Goal: Communication & Community: Answer question/provide support

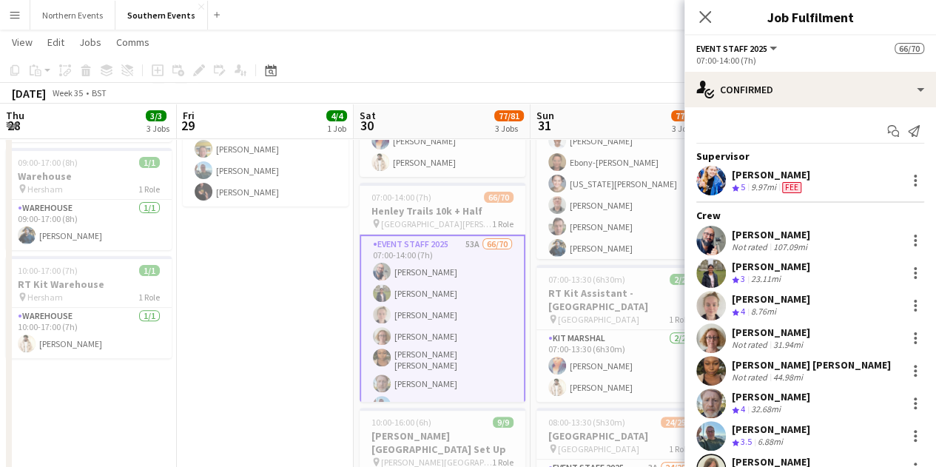
scroll to position [416, 0]
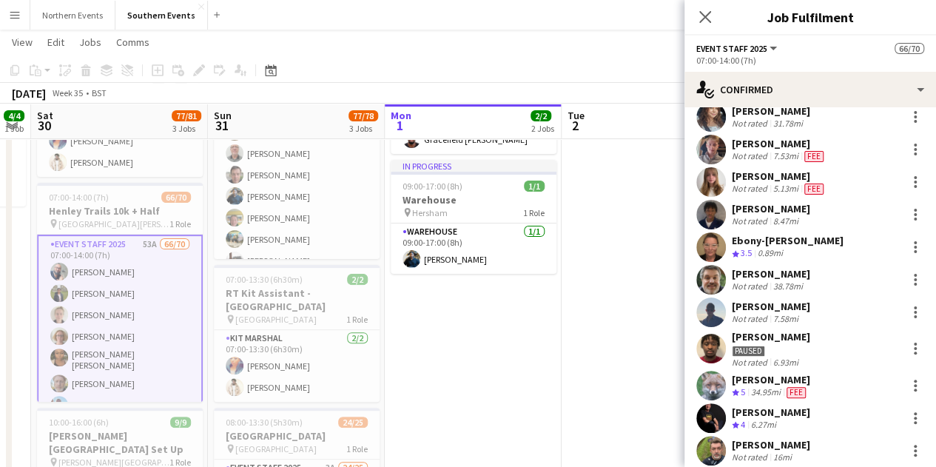
click at [693, 14] on div "Close pop-in" at bounding box center [704, 17] width 41 height 34
click at [699, 13] on icon "Close pop-in" at bounding box center [705, 17] width 14 height 14
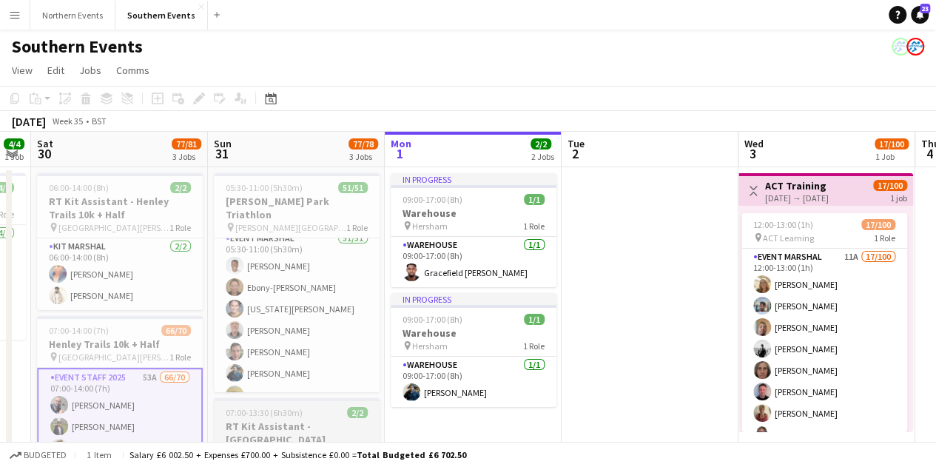
scroll to position [0, 0]
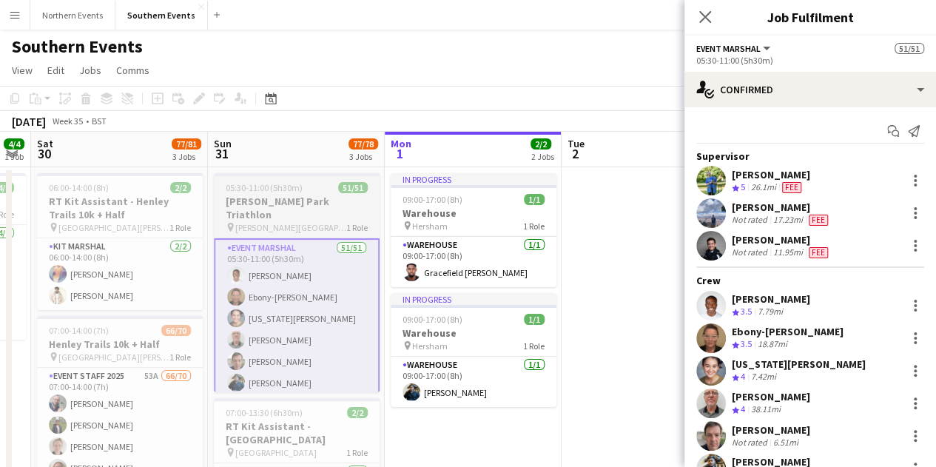
click at [303, 193] on app-job-card "05:30-11:00 (5h30m) 51/51 [PERSON_NAME] Park Triathlon pin [PERSON_NAME] Park 1…" at bounding box center [297, 282] width 166 height 219
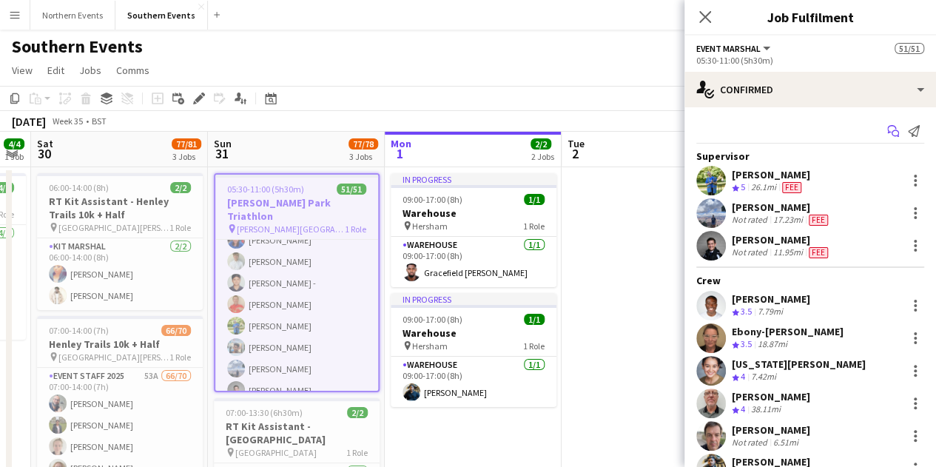
click at [887, 128] on icon "Start chat" at bounding box center [893, 131] width 12 height 12
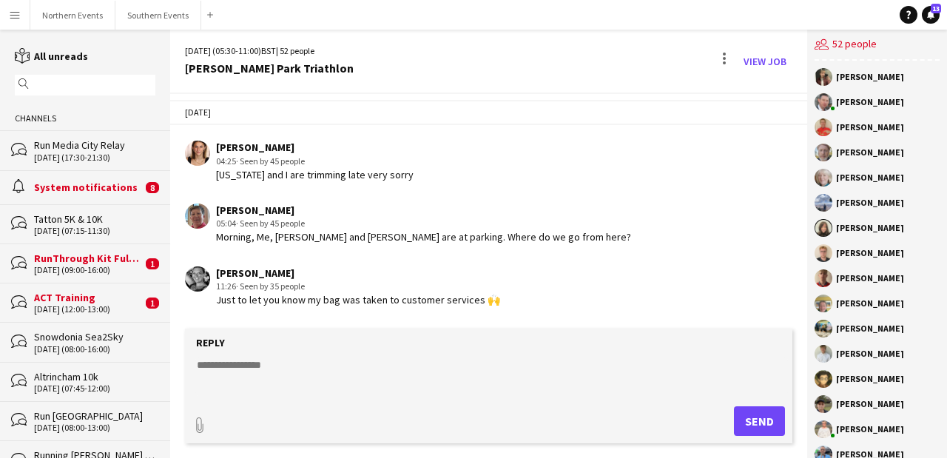
scroll to position [3776, 0]
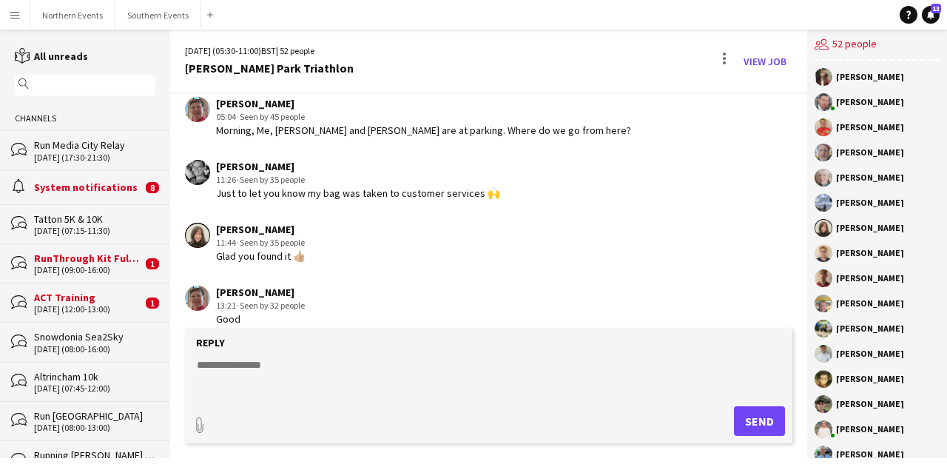
click at [386, 365] on textarea at bounding box center [491, 376] width 593 height 38
click at [141, 17] on button "Southern Events Close" at bounding box center [158, 15] width 86 height 29
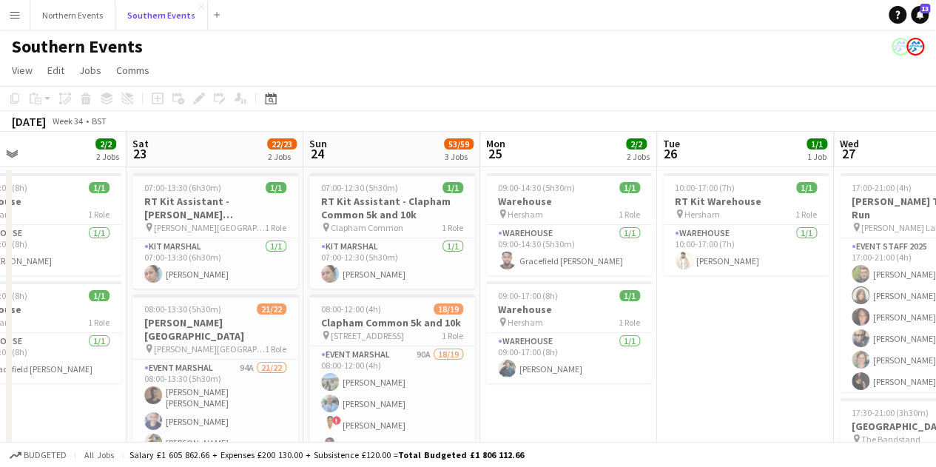
scroll to position [0, 402]
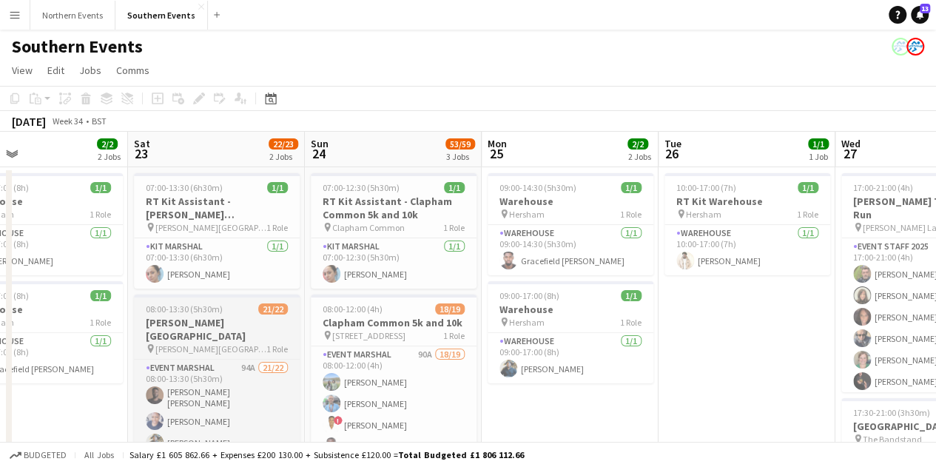
click at [232, 341] on app-job-card "08:00-13:30 (5h30m) 21/22 [PERSON_NAME][GEOGRAPHIC_DATA] pin [PERSON_NAME] Vall…" at bounding box center [217, 403] width 166 height 219
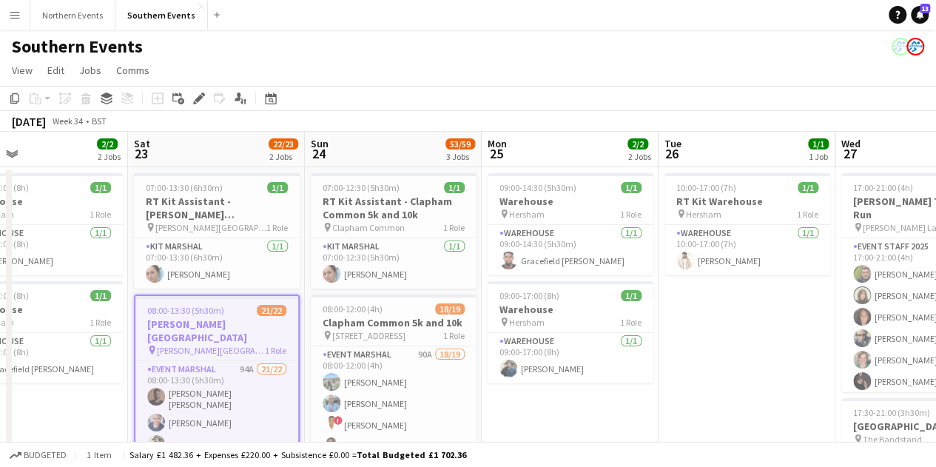
click at [237, 319] on h3 "[PERSON_NAME][GEOGRAPHIC_DATA]" at bounding box center [216, 330] width 163 height 27
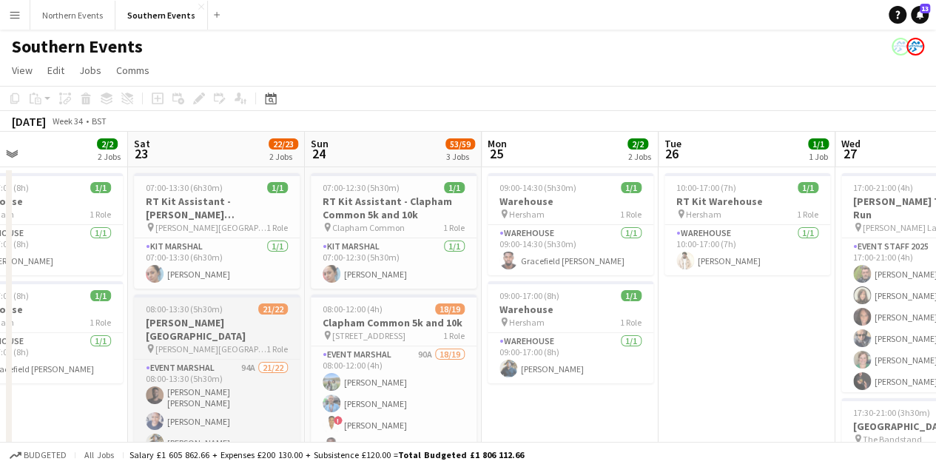
click at [237, 319] on h3 "[PERSON_NAME][GEOGRAPHIC_DATA]" at bounding box center [217, 329] width 166 height 27
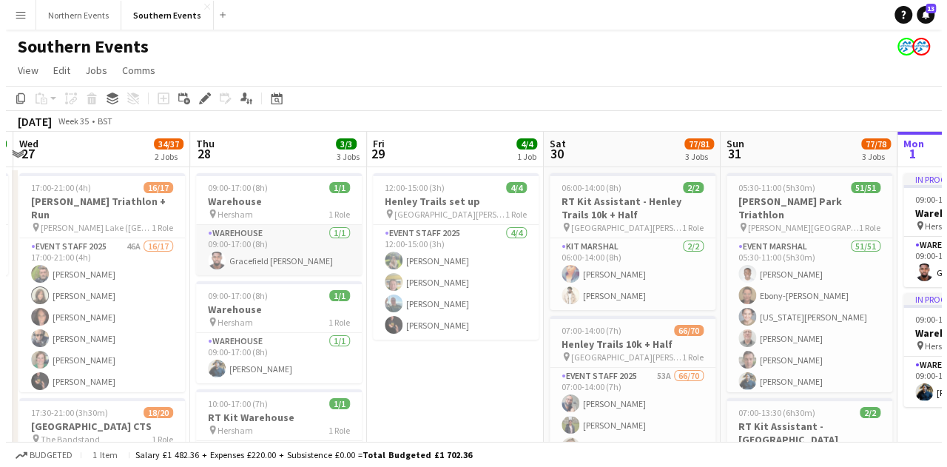
scroll to position [0, 443]
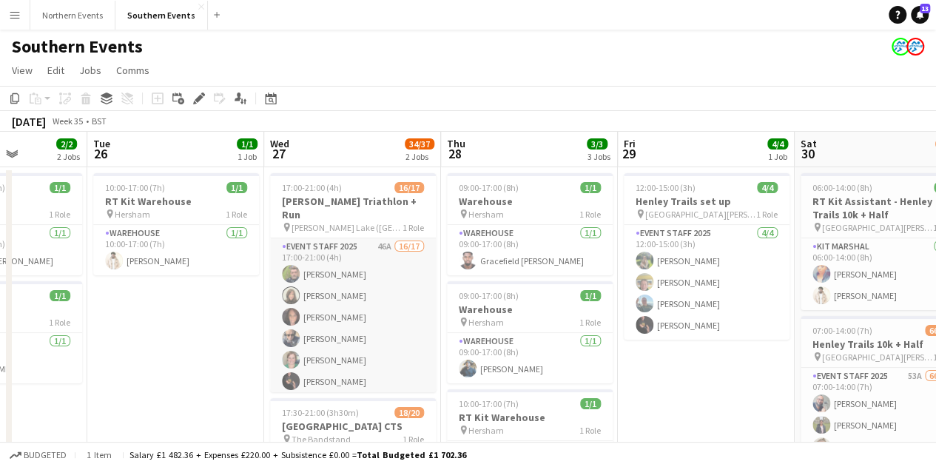
click at [334, 292] on app-card-role "Event Staff 2025 46A 16/17 17:00-21:00 (4h) [PERSON_NAME] [PERSON_NAME] [PERSON…" at bounding box center [353, 435] width 166 height 394
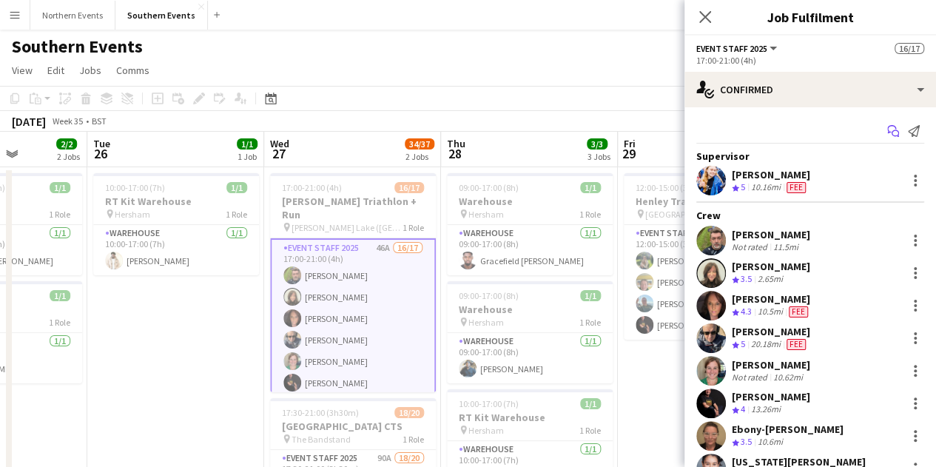
click at [887, 132] on icon "Start chat" at bounding box center [893, 131] width 12 height 12
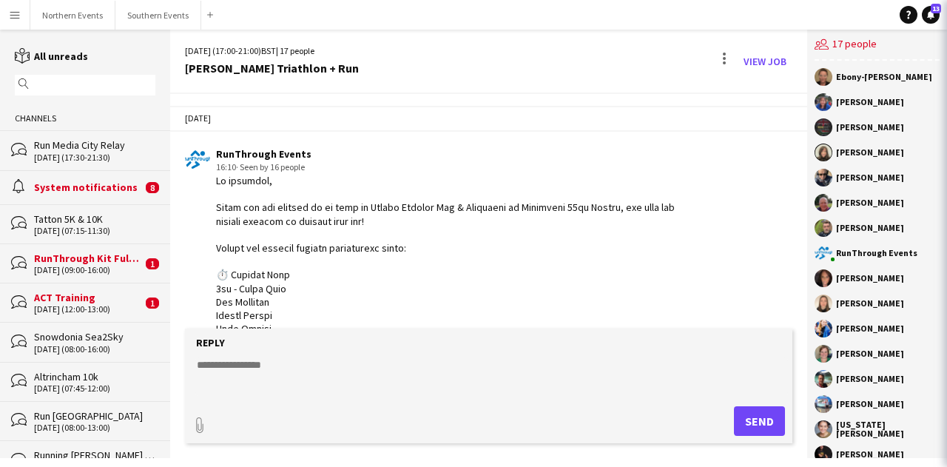
scroll to position [2204, 0]
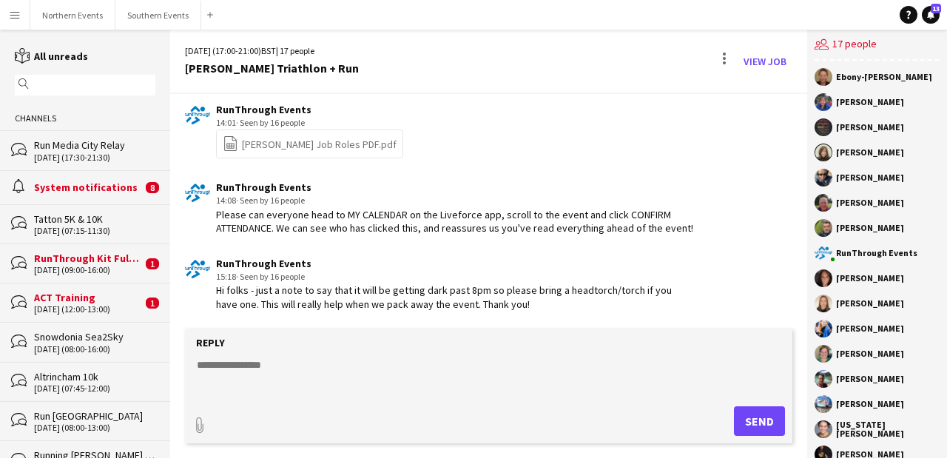
click at [311, 363] on textarea at bounding box center [491, 376] width 593 height 38
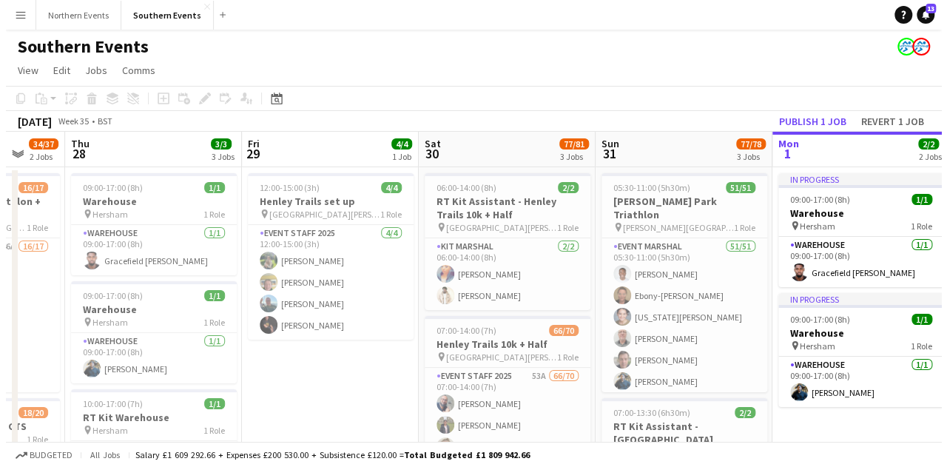
scroll to position [0, 470]
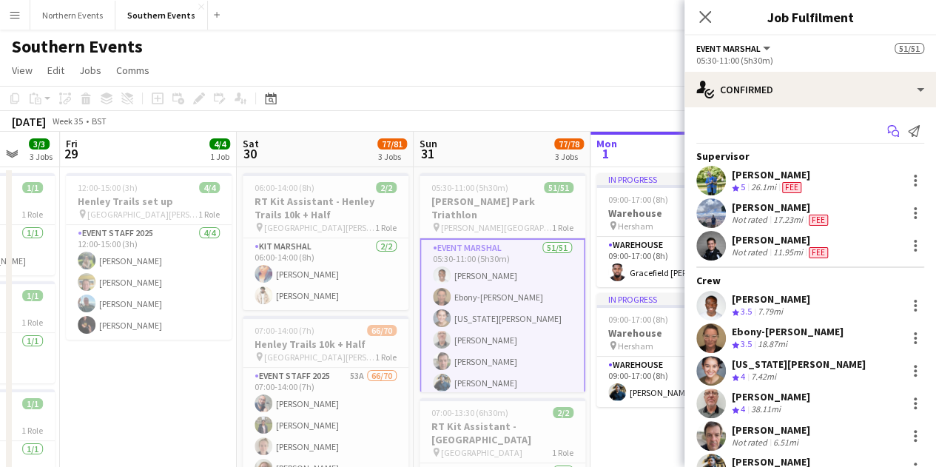
click at [887, 133] on icon "Start chat" at bounding box center [893, 131] width 12 height 12
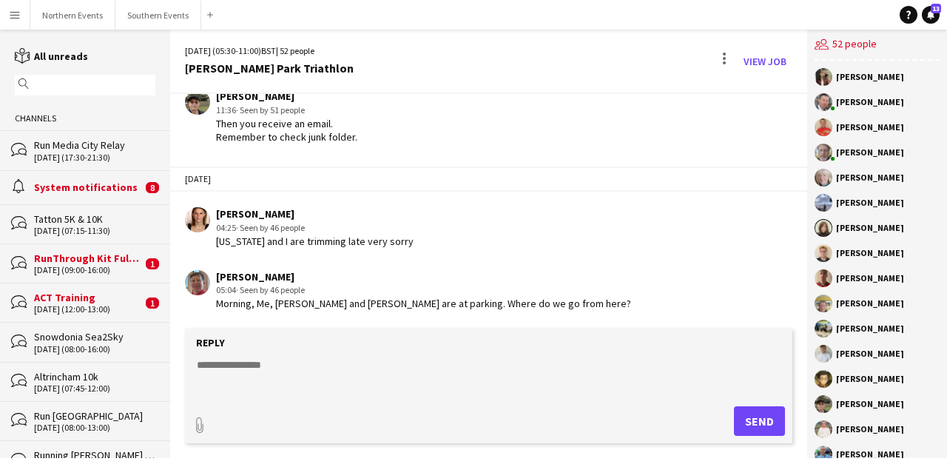
scroll to position [3776, 0]
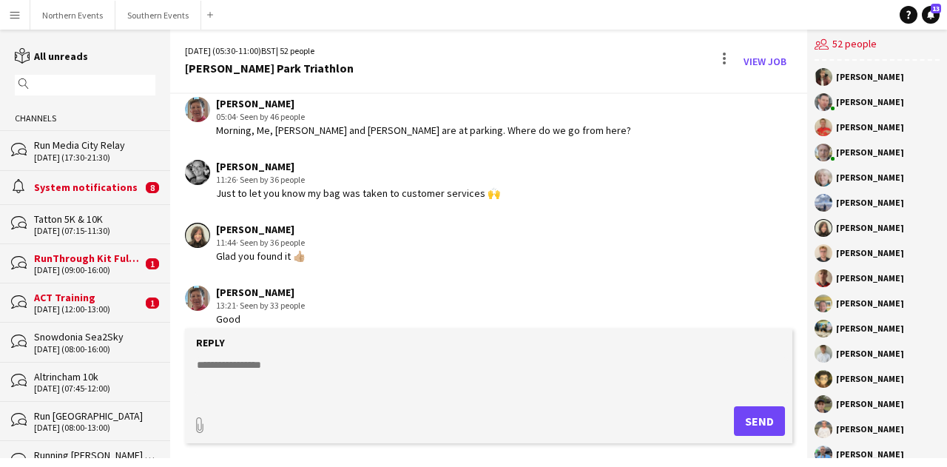
click at [384, 369] on textarea at bounding box center [491, 376] width 593 height 38
paste textarea "**********"
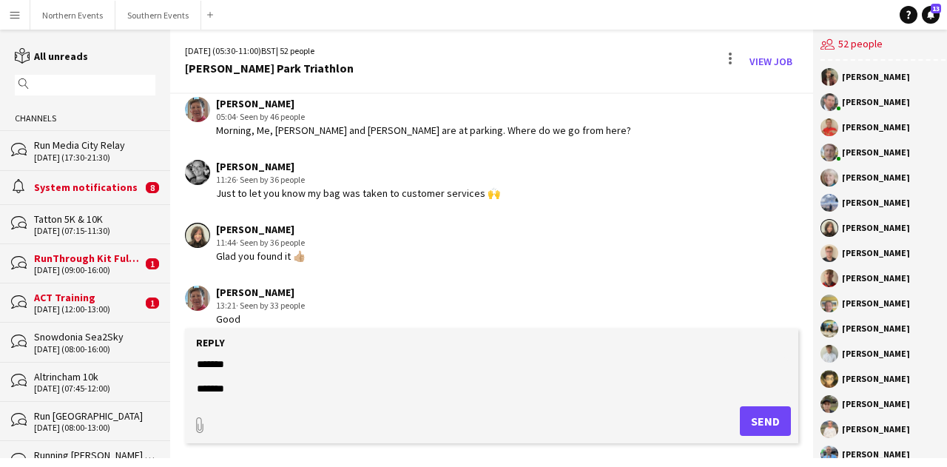
scroll to position [0, 0]
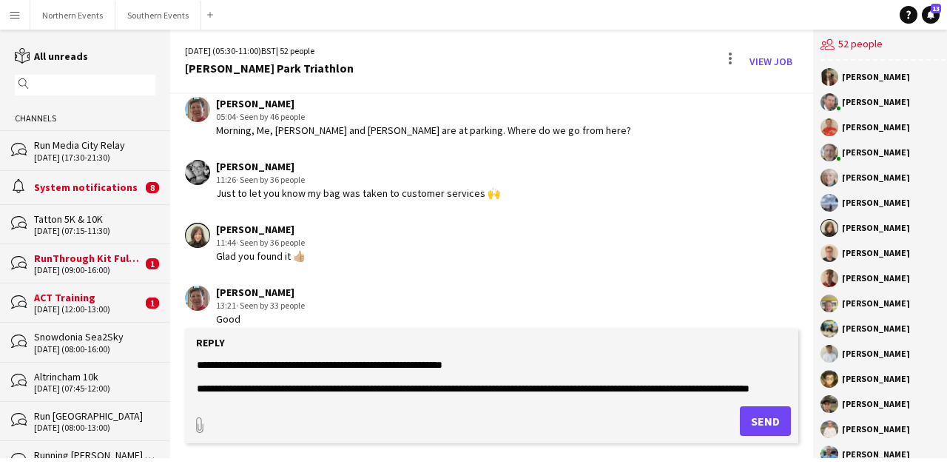
click at [384, 369] on textarea at bounding box center [491, 376] width 593 height 38
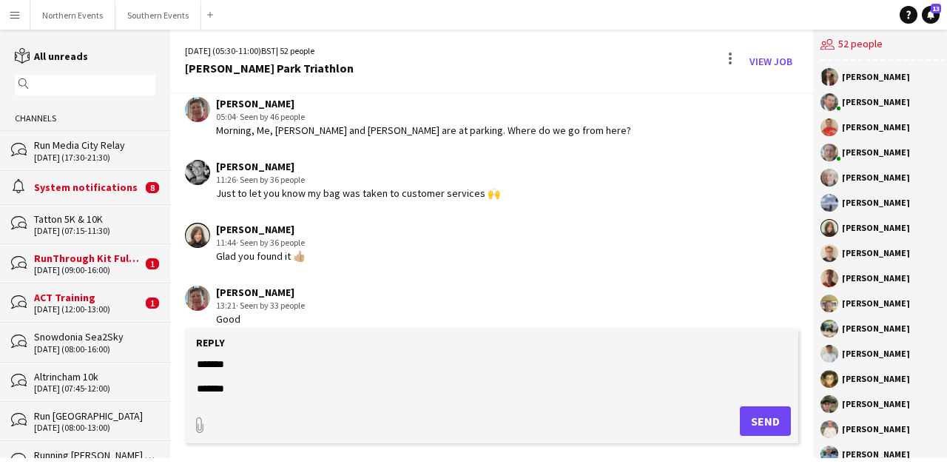
scroll to position [309, 0]
click at [216, 377] on textarea at bounding box center [491, 376] width 593 height 38
type textarea "**********"
click at [766, 425] on button "Send" at bounding box center [765, 421] width 51 height 30
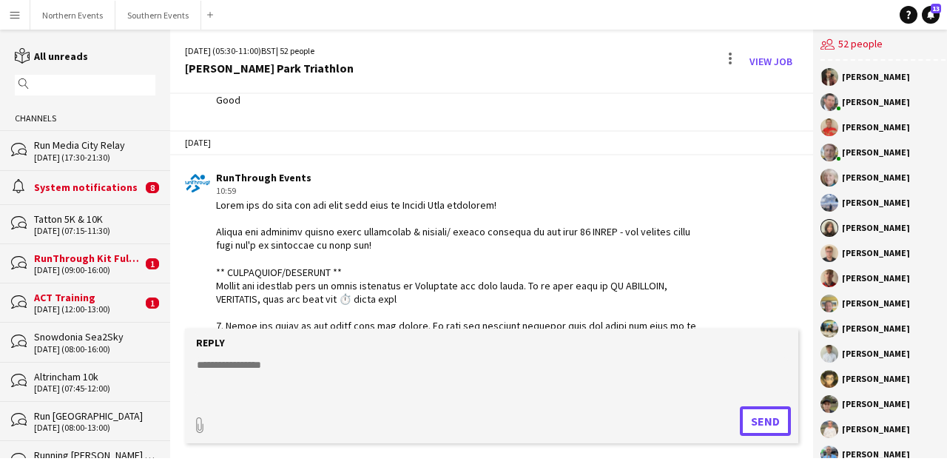
scroll to position [3996, 0]
